Goal: Check status: Check status

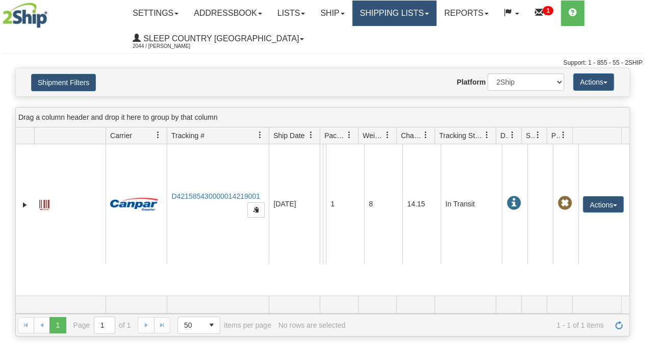
click at [423, 19] on link "Shipping lists" at bounding box center [394, 14] width 84 height 26
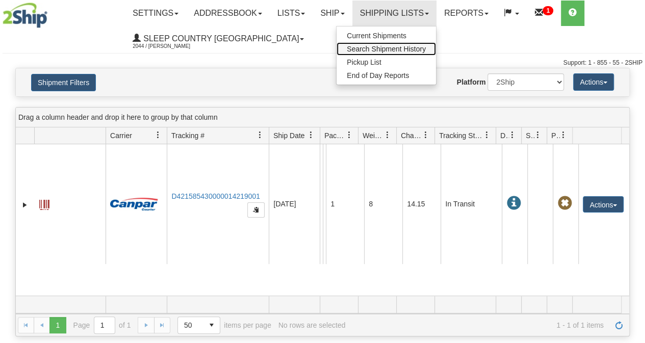
click at [400, 52] on span "Search Shipment History" at bounding box center [386, 49] width 79 height 8
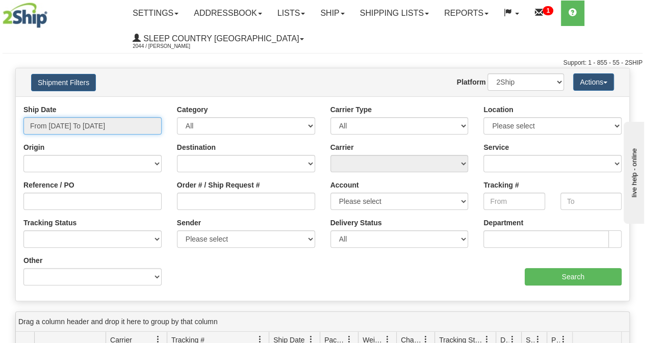
click at [96, 124] on input "From [DATE] To [DATE]" at bounding box center [92, 125] width 138 height 17
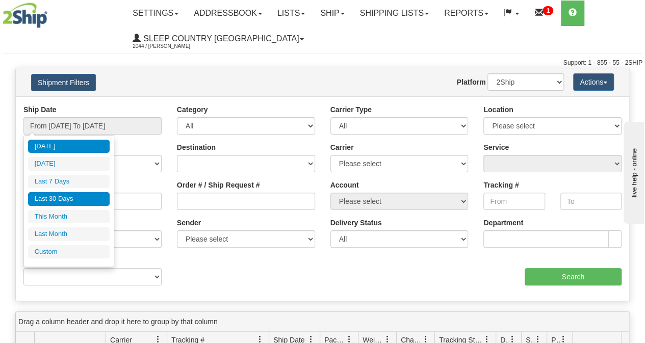
click at [70, 199] on li "Last 30 Days" at bounding box center [69, 199] width 82 height 14
type input "From [DATE] To [DATE]"
